Goal: Task Accomplishment & Management: Manage account settings

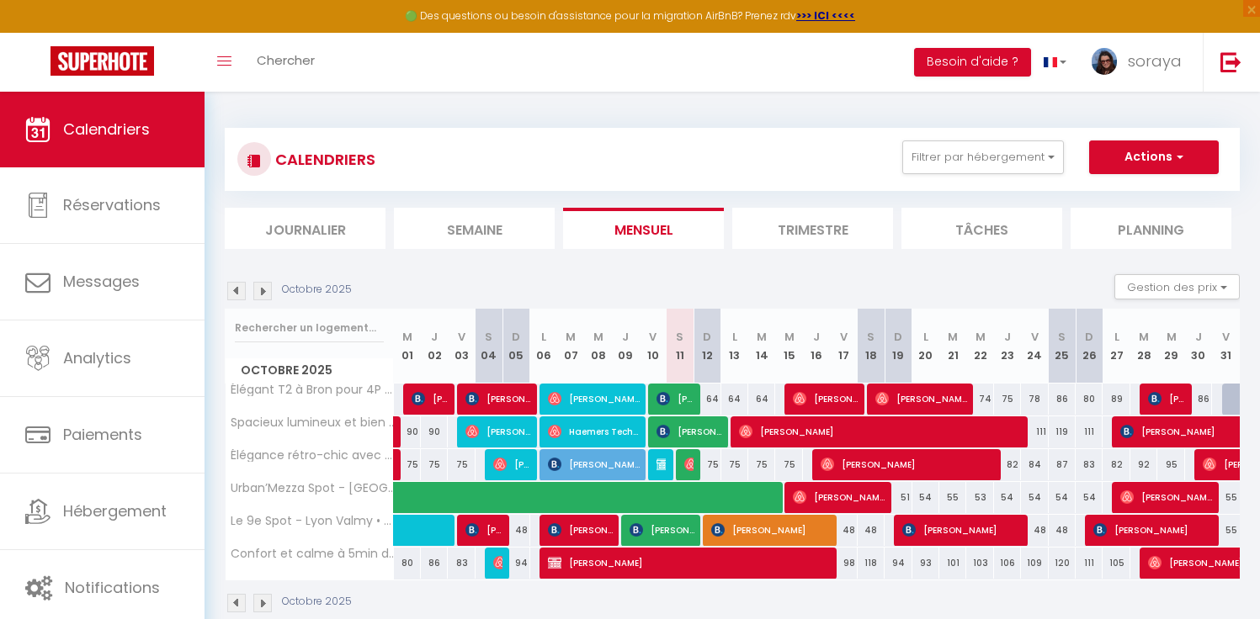
scroll to position [51, 0]
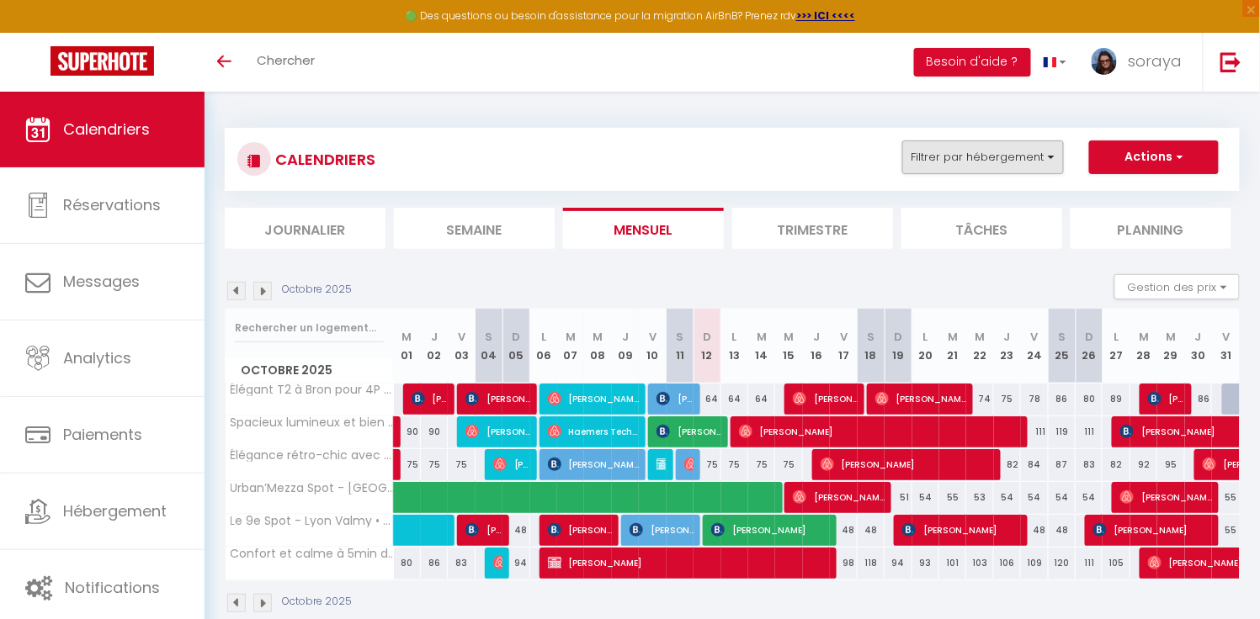
click at [1046, 152] on button "Filtrer par hébergement" at bounding box center [983, 158] width 162 height 34
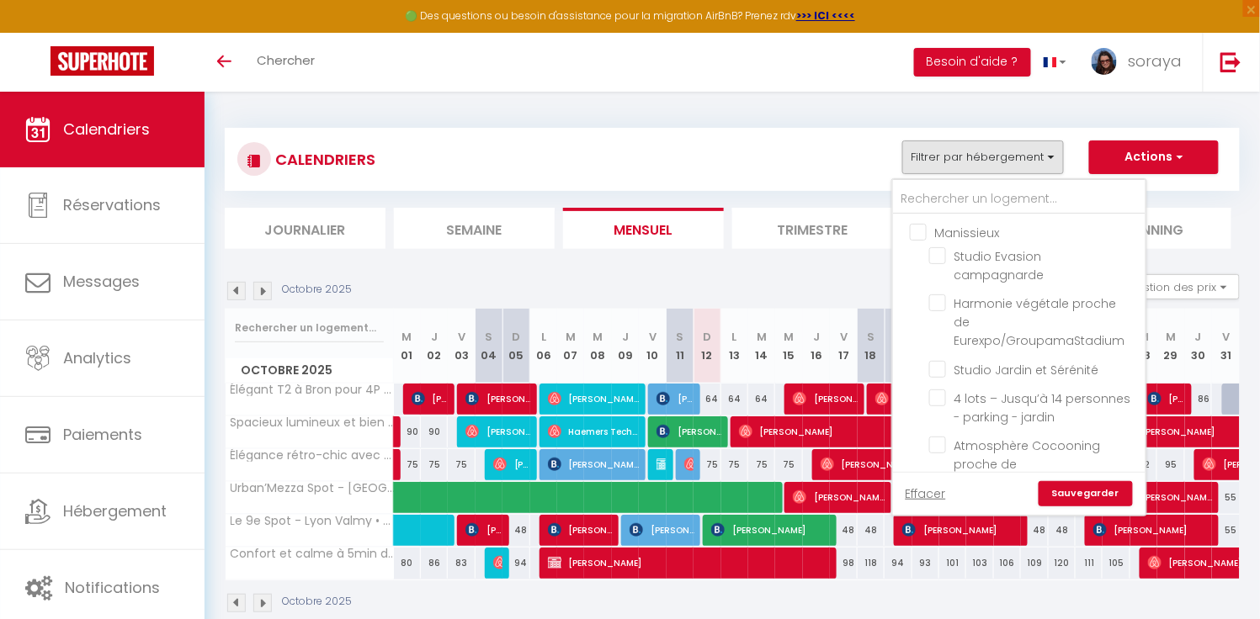
click at [926, 231] on input "Manissieux" at bounding box center [1036, 231] width 252 height 17
checkbox input "true"
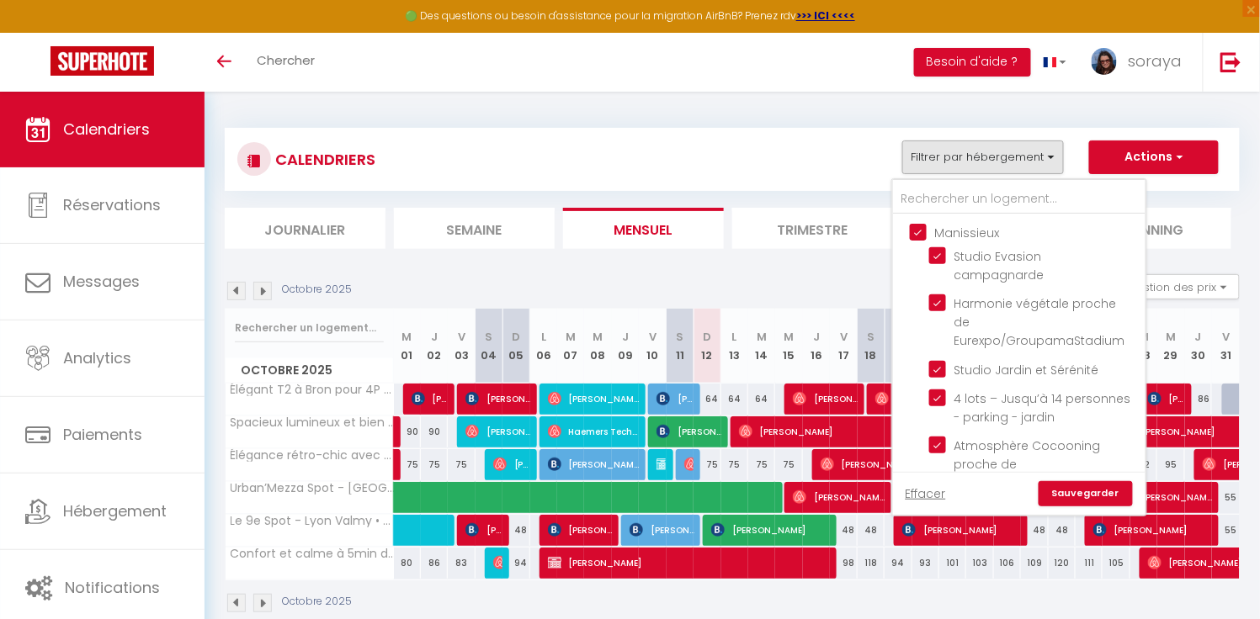
checkbox input "true"
checkbox input "false"
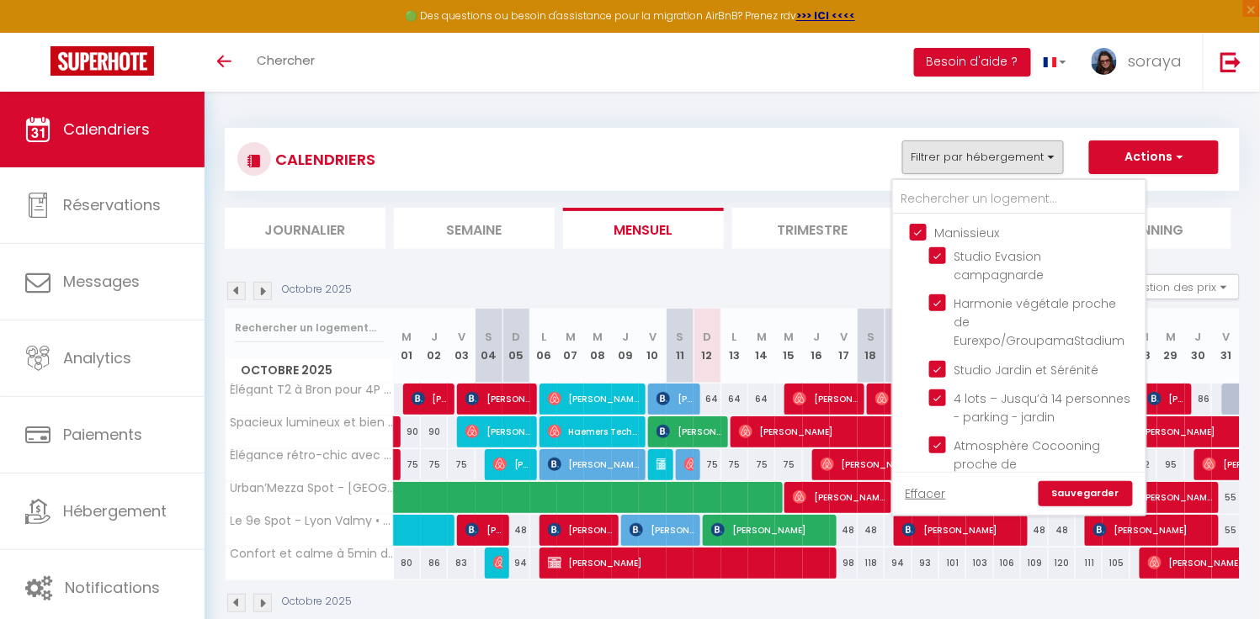
checkbox input "false"
checkbox input "true"
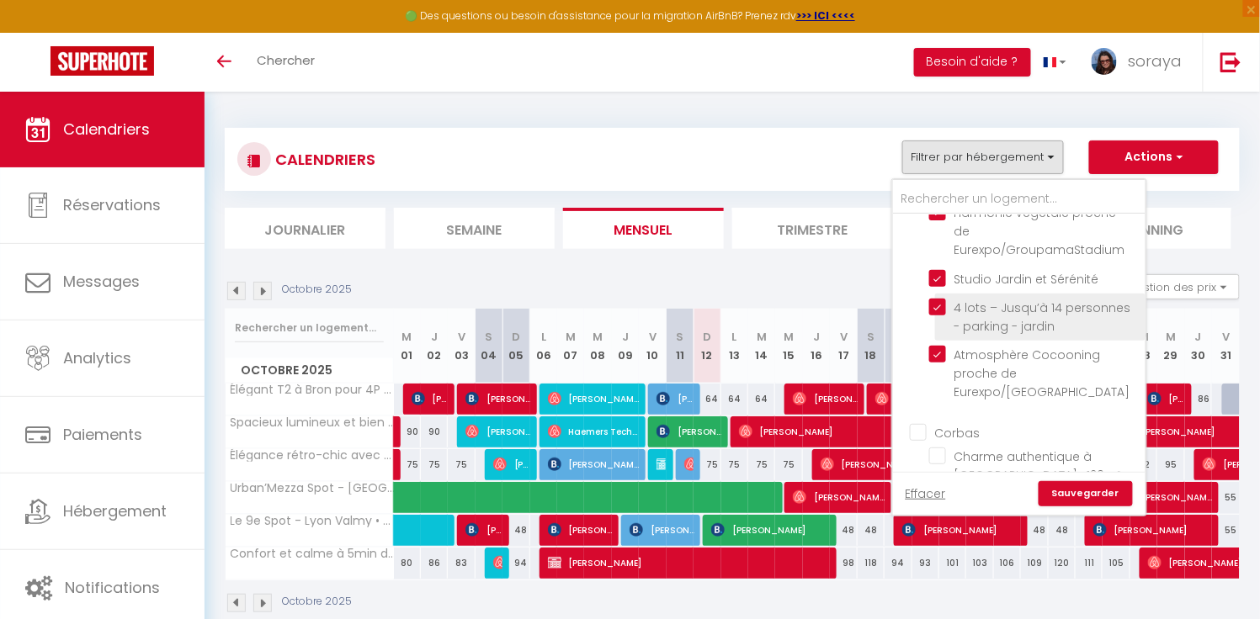
scroll to position [116, 0]
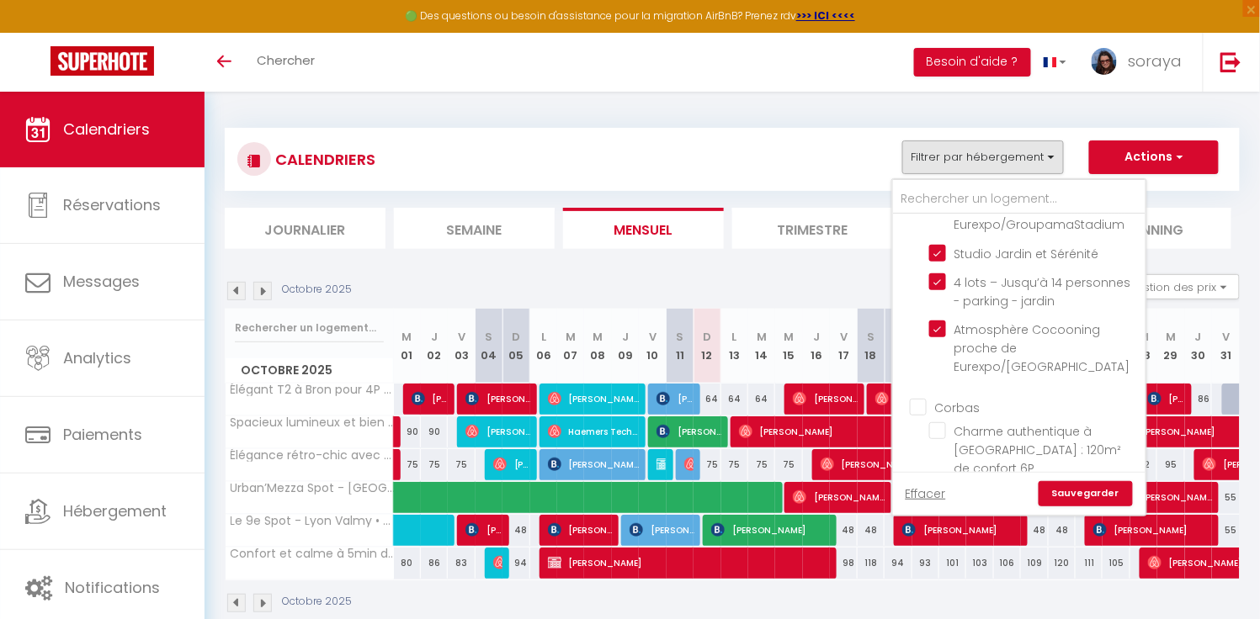
click at [930, 398] on input "Corbas" at bounding box center [1036, 406] width 252 height 17
checkbox input "true"
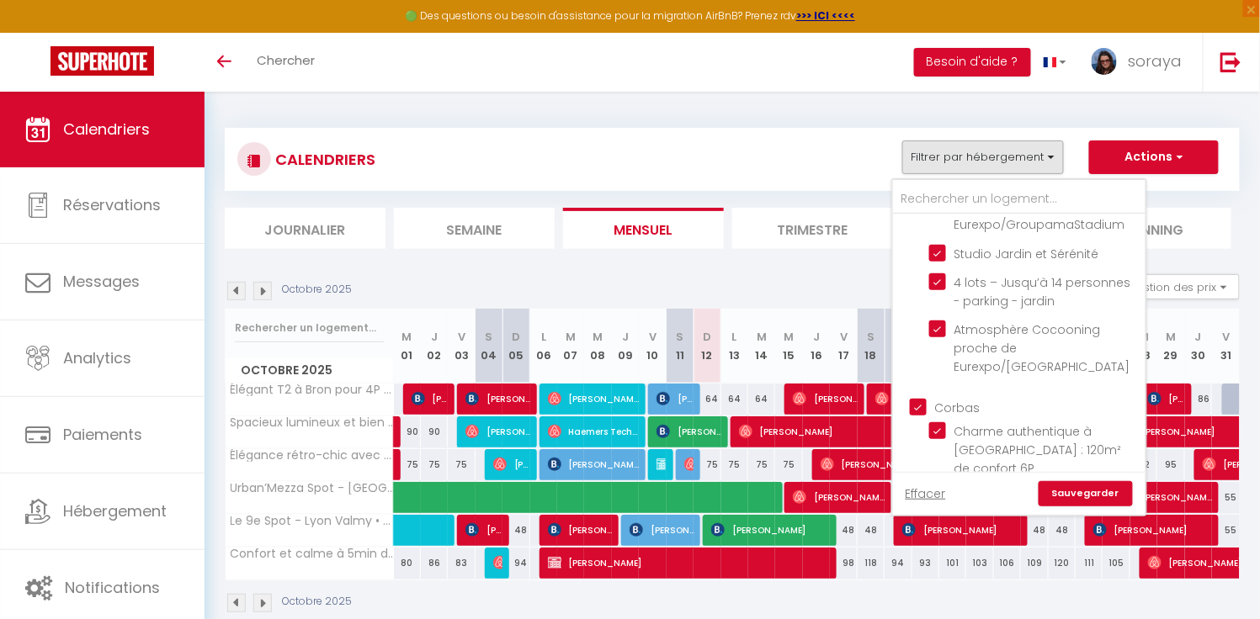
checkbox input "true"
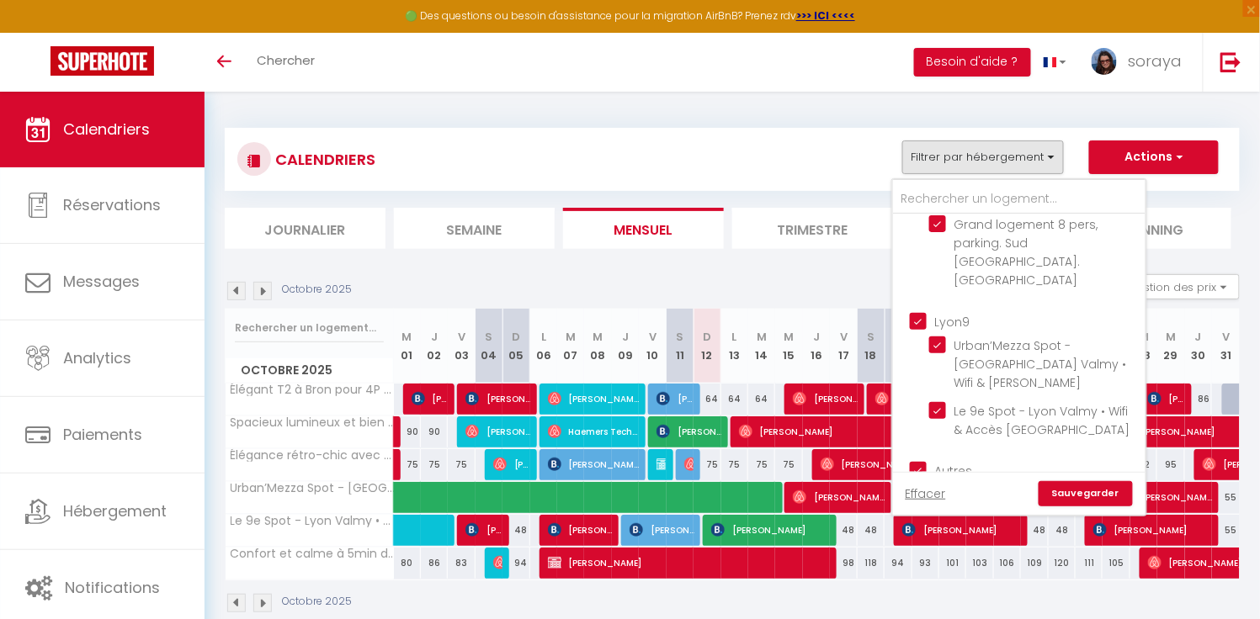
scroll to position [471, 0]
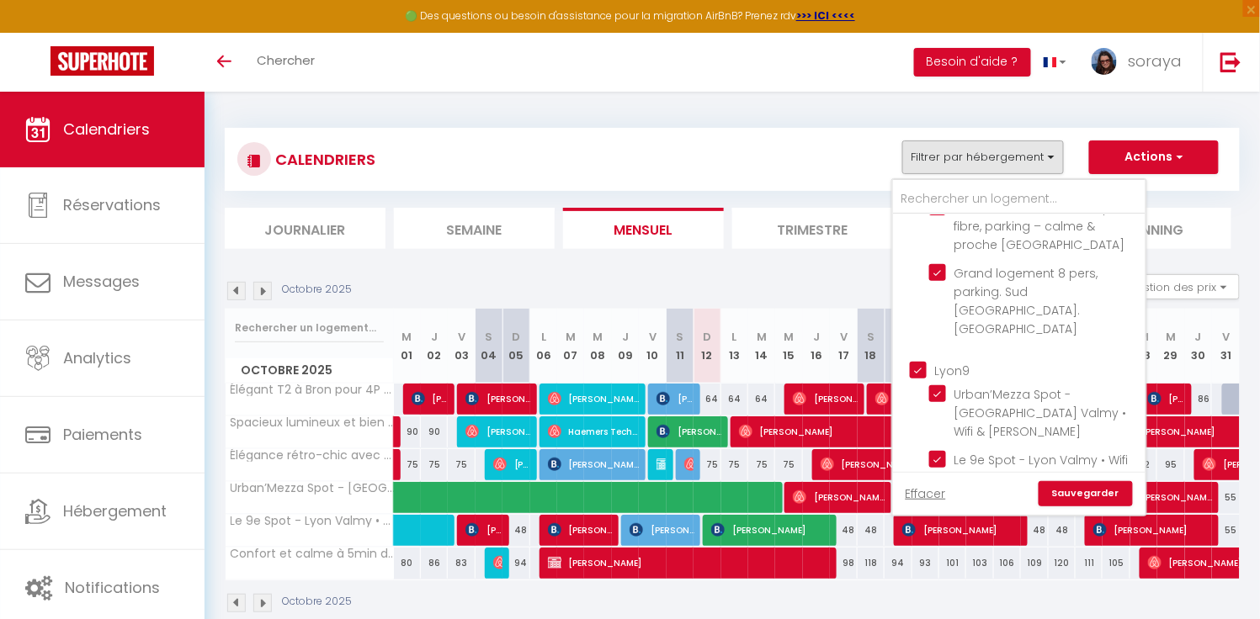
click at [922, 360] on input "Lyon9" at bounding box center [1036, 368] width 252 height 17
checkbox input "false"
click at [922, 510] on input "Autres" at bounding box center [1036, 518] width 252 height 17
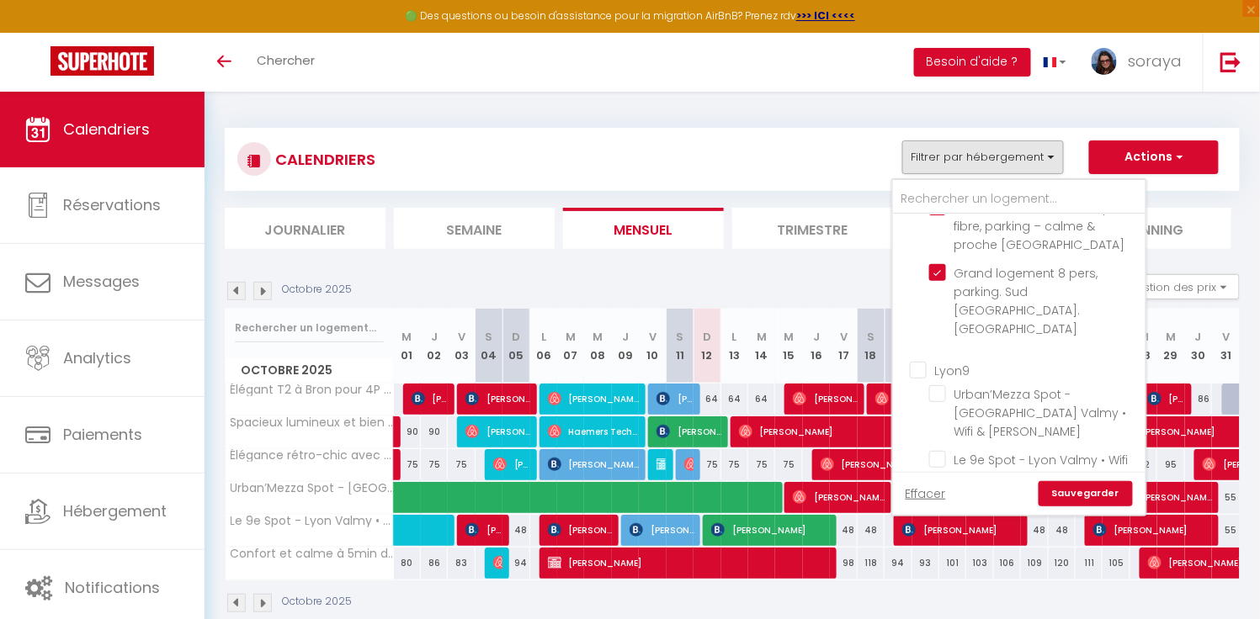
checkbox input "false"
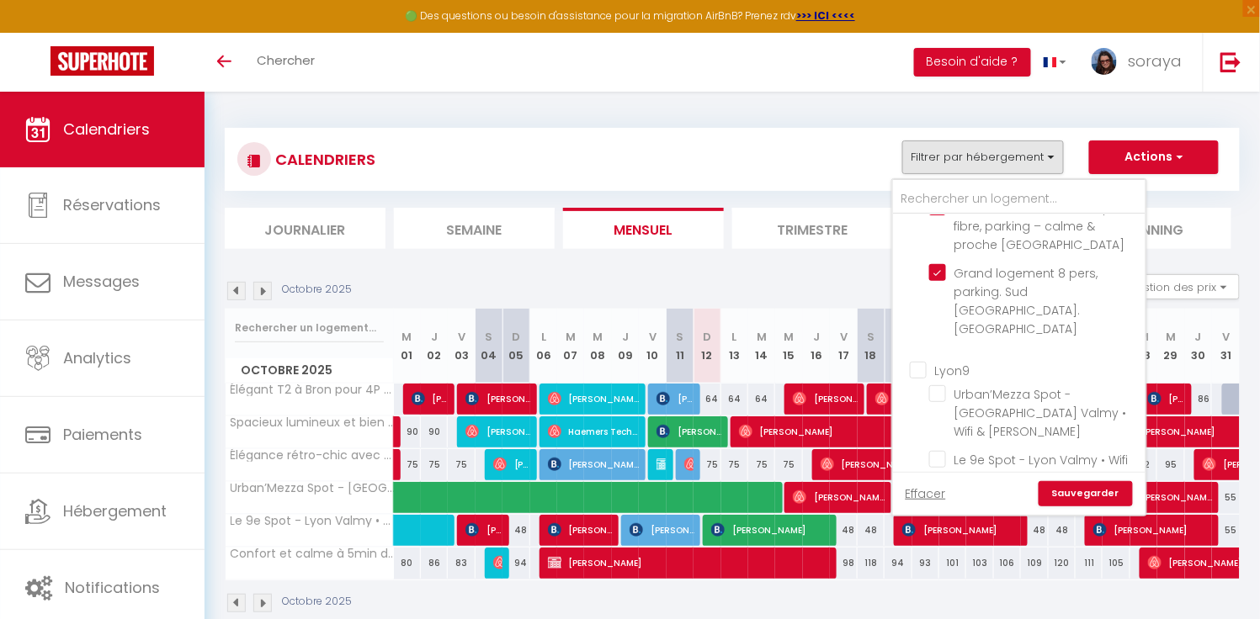
click at [1062, 491] on link "Sauvegarder" at bounding box center [1085, 493] width 94 height 25
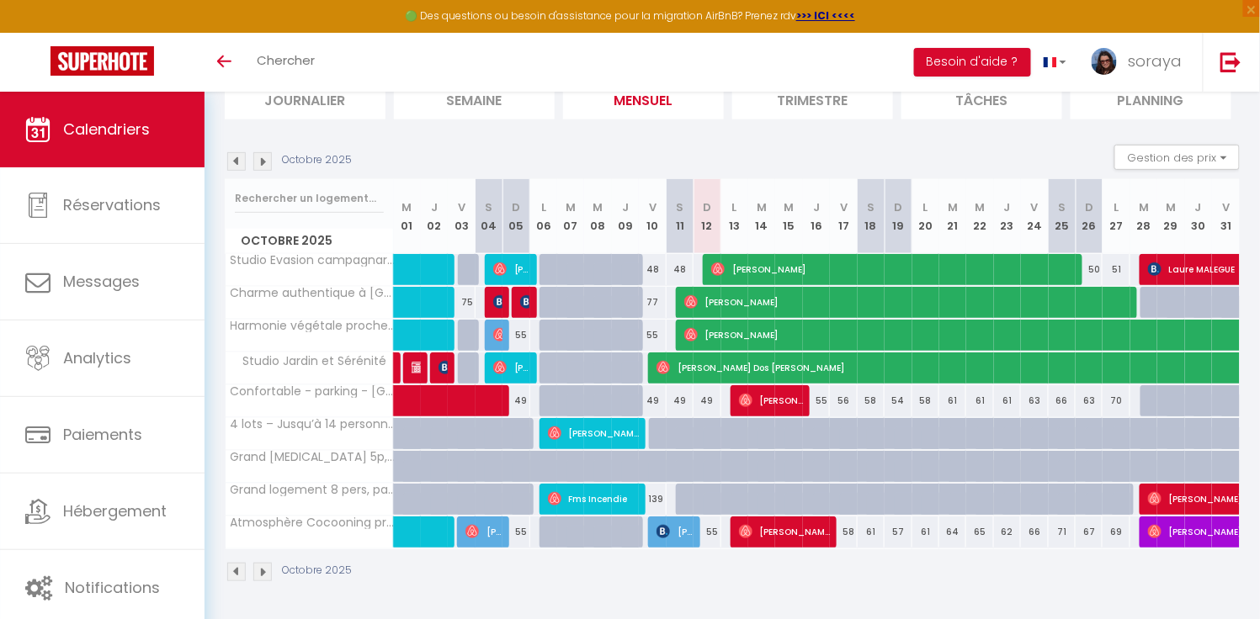
scroll to position [130, 0]
click at [1049, 364] on span "Alex Fernando Dos Santos" at bounding box center [1217, 368] width 1123 height 32
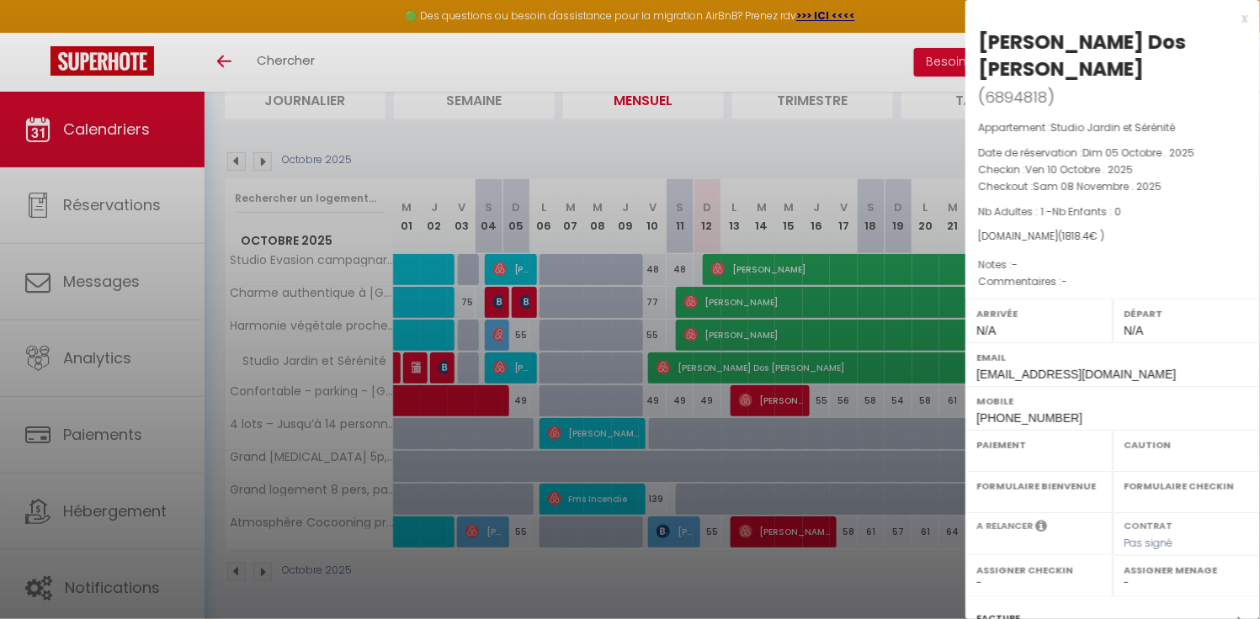
select select "OK"
select select "0"
select select "1"
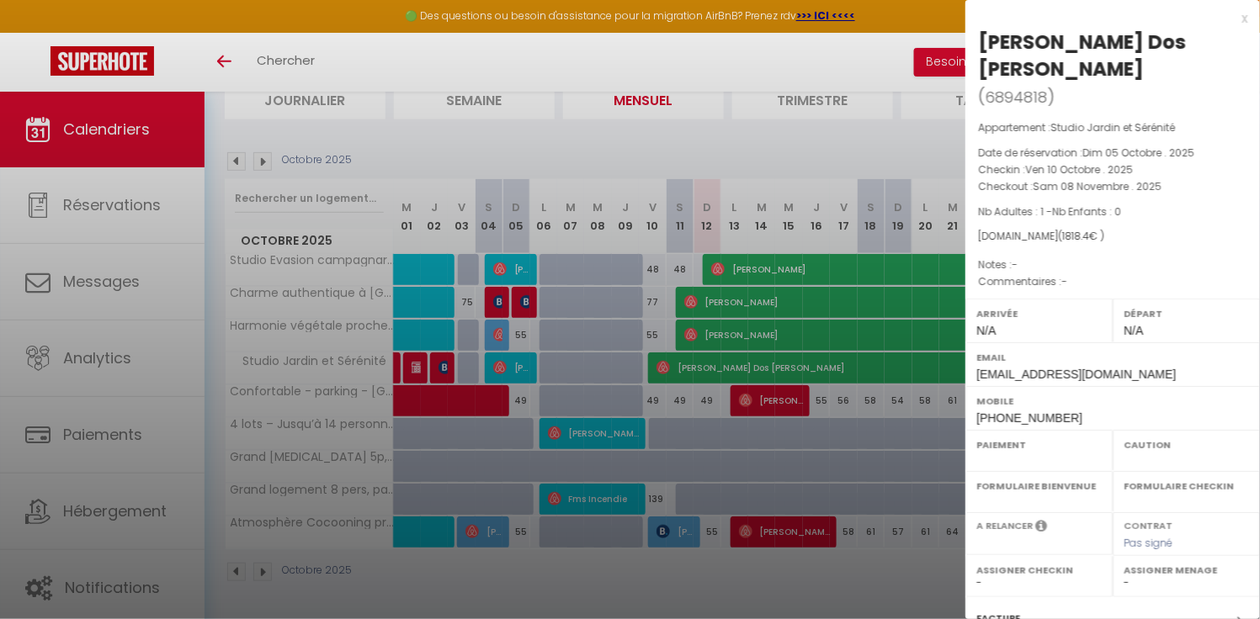
select select
select select "19128"
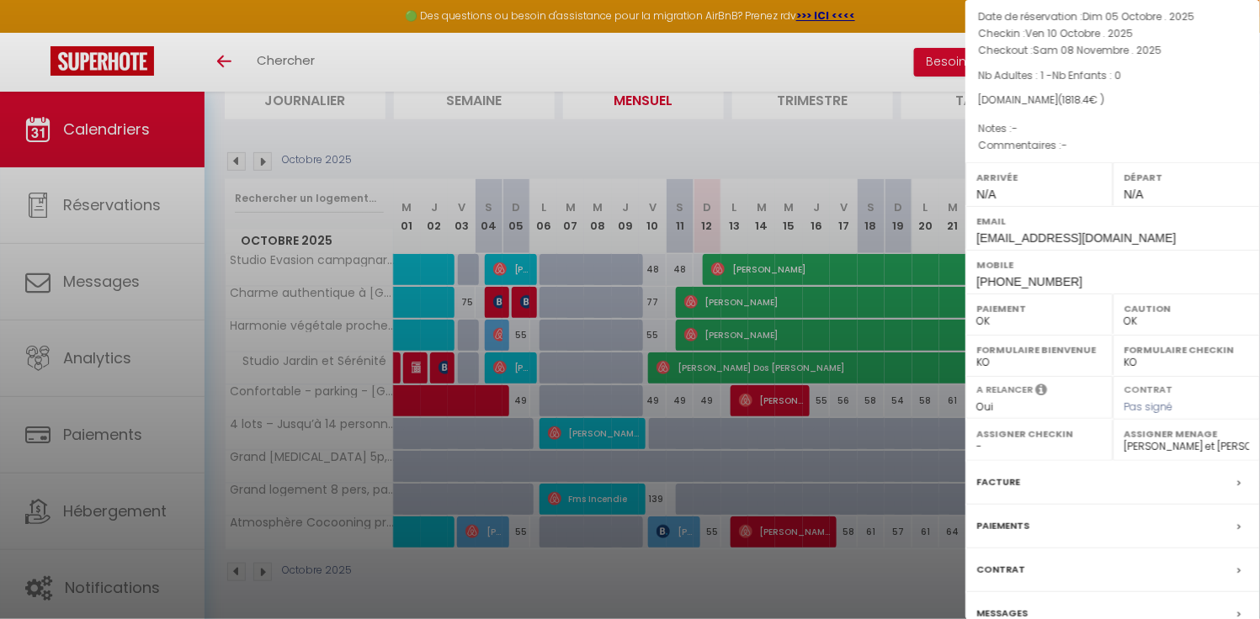
scroll to position [143, 0]
